Goal: Use online tool/utility: Utilize a website feature to perform a specific function

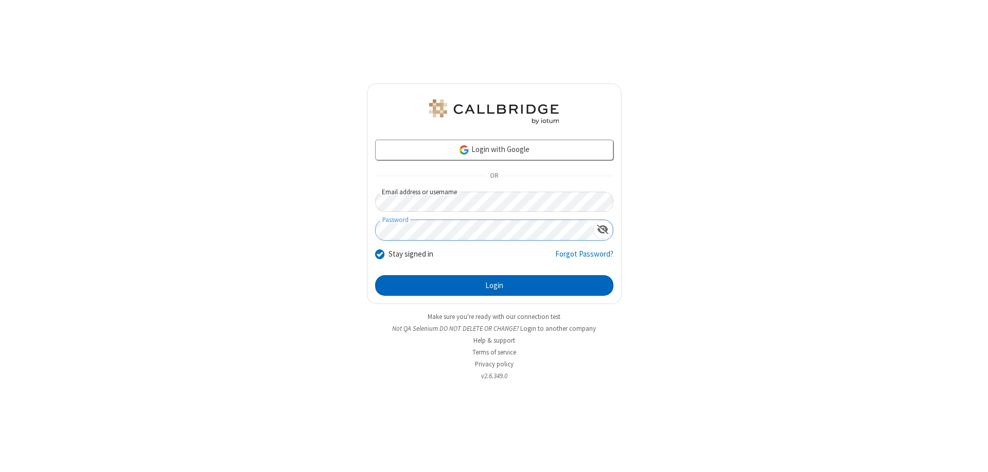
click at [494, 285] on button "Login" at bounding box center [494, 285] width 238 height 21
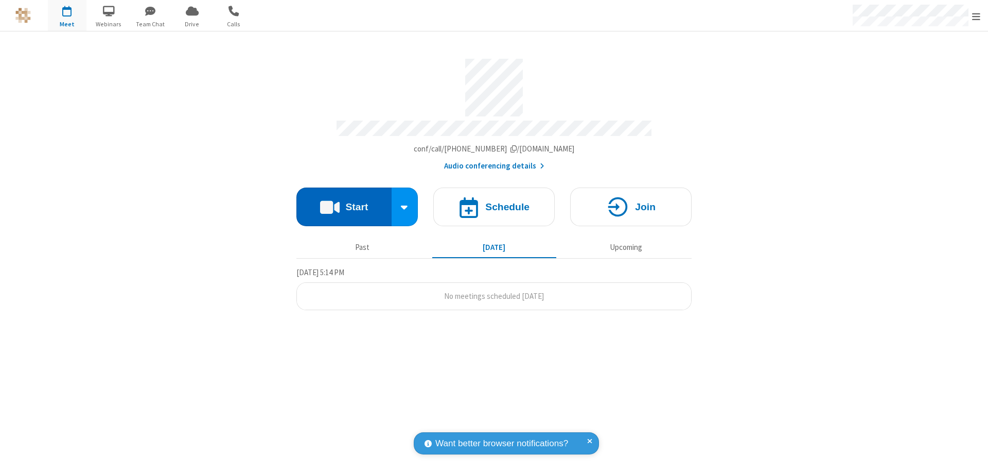
click at [344, 202] on button "Start" at bounding box center [344, 206] width 95 height 39
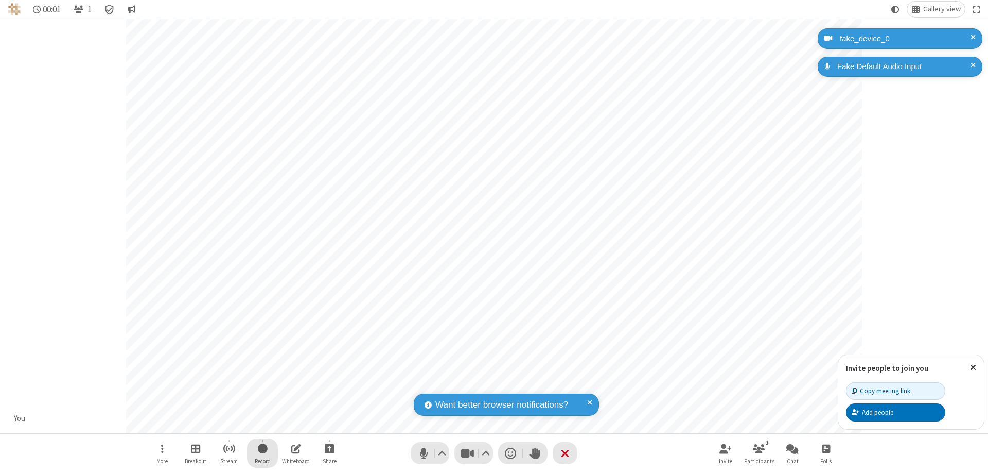
click at [263, 453] on span "Start recording" at bounding box center [263, 448] width 10 height 13
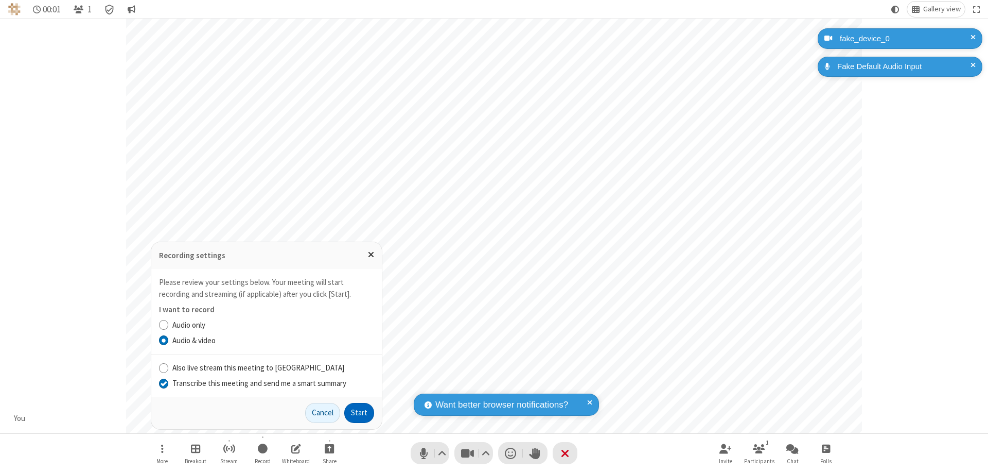
click at [163, 382] on input "Transcribe this meeting and send me a smart summary" at bounding box center [164, 382] width 10 height 11
click at [359, 412] on button "Start" at bounding box center [359, 413] width 30 height 21
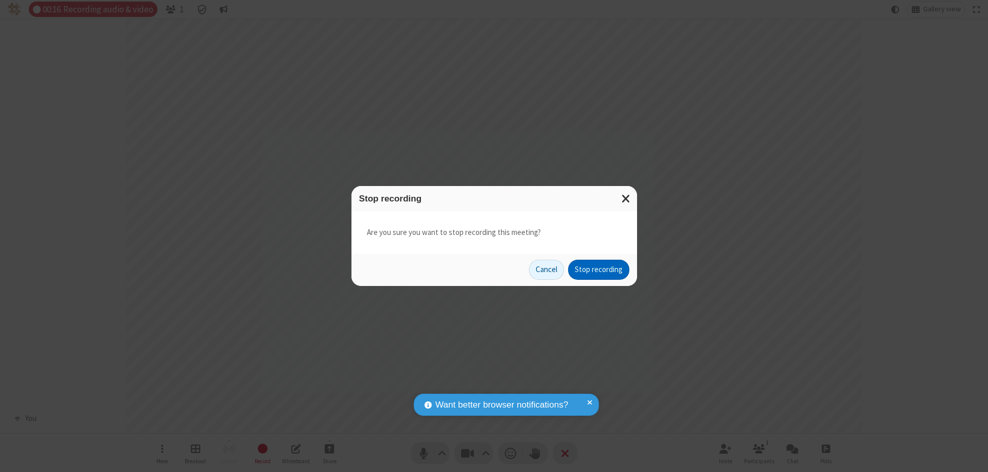
click at [599, 269] on button "Stop recording" at bounding box center [598, 269] width 61 height 21
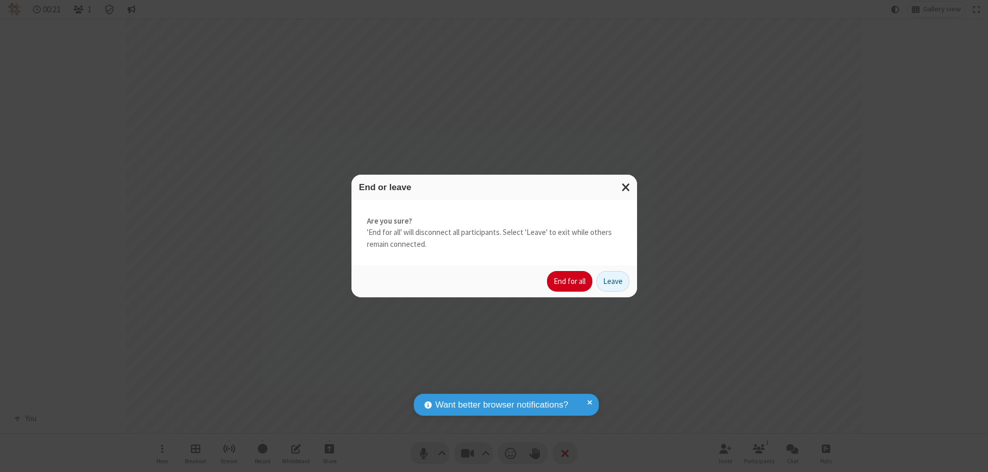
click at [570, 281] on button "End for all" at bounding box center [569, 281] width 45 height 21
